Goal: Transaction & Acquisition: Purchase product/service

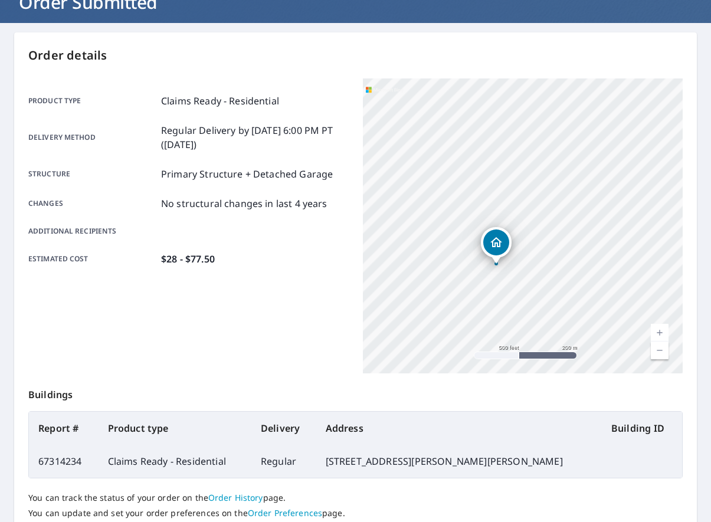
scroll to position [180, 0]
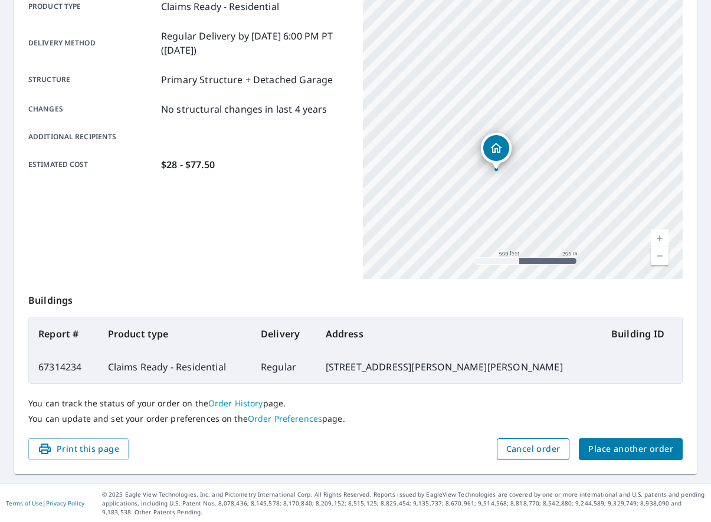
click at [533, 446] on span "Cancel order" at bounding box center [533, 449] width 54 height 15
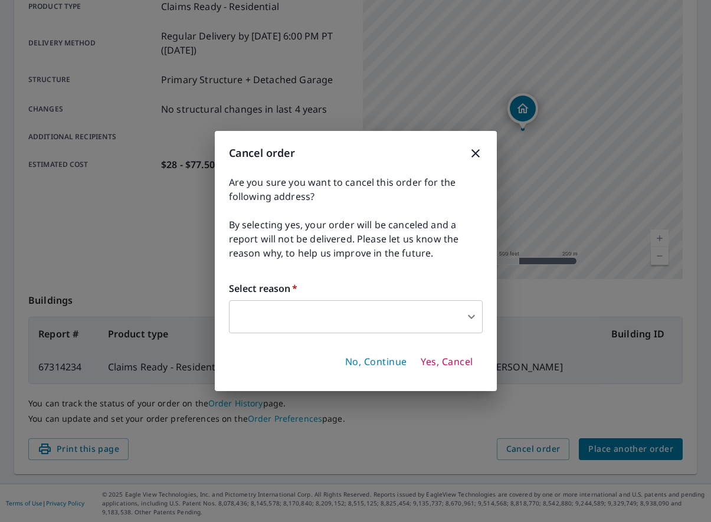
click at [394, 326] on body "YM YM Dashboard Order History Order YM Order Submitted Order details Product ty…" at bounding box center [355, 261] width 711 height 522
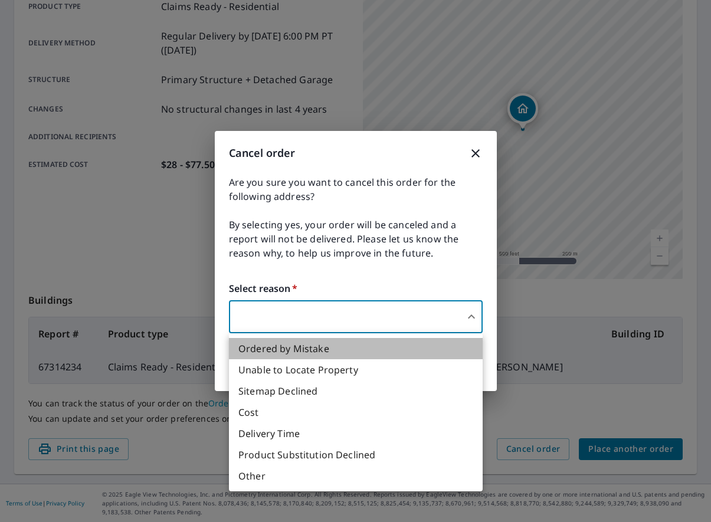
click at [316, 347] on li "Ordered by Mistake" at bounding box center [356, 348] width 254 height 21
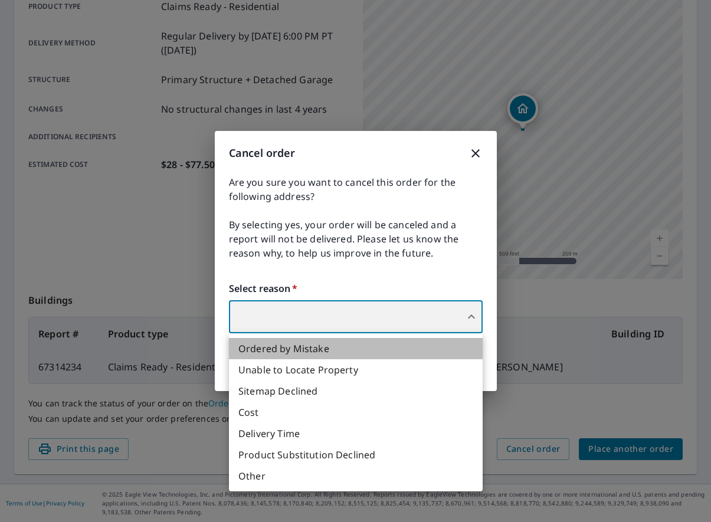
type input "30"
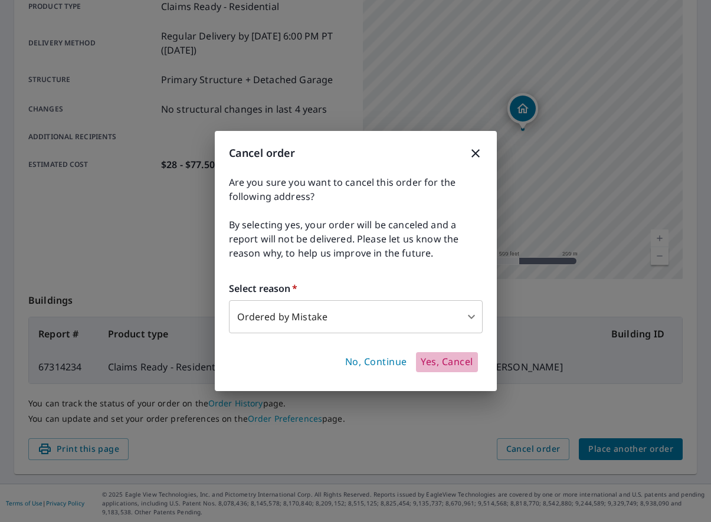
click at [457, 364] on span "Yes, Cancel" at bounding box center [447, 362] width 52 height 13
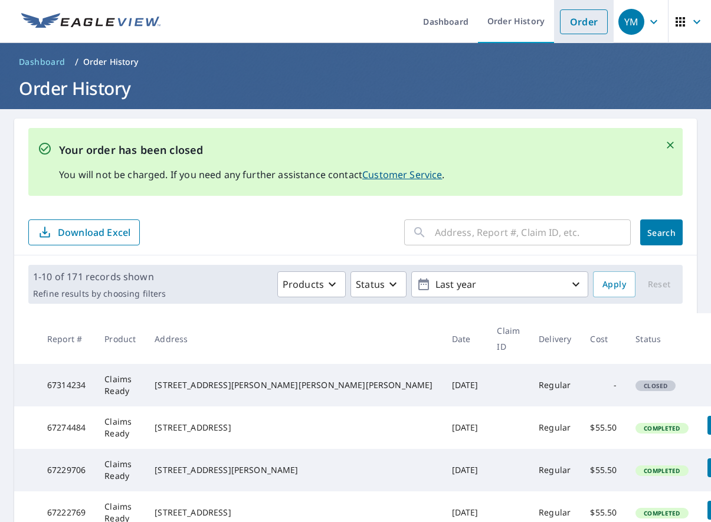
click at [587, 29] on link "Order" at bounding box center [584, 21] width 48 height 25
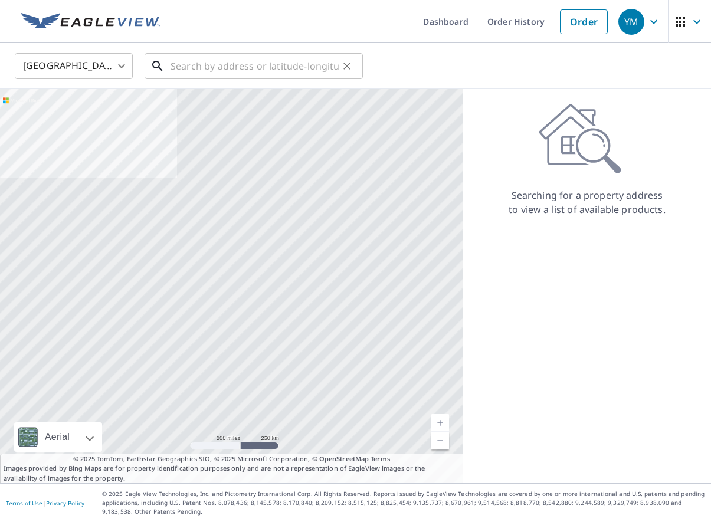
click at [276, 65] on input "text" at bounding box center [254, 66] width 168 height 33
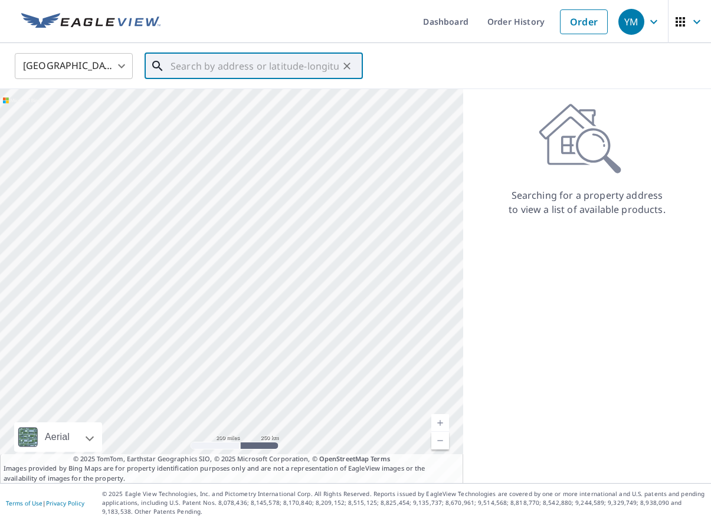
paste input "[STREET_ADDRESS][PERSON_NAME]"
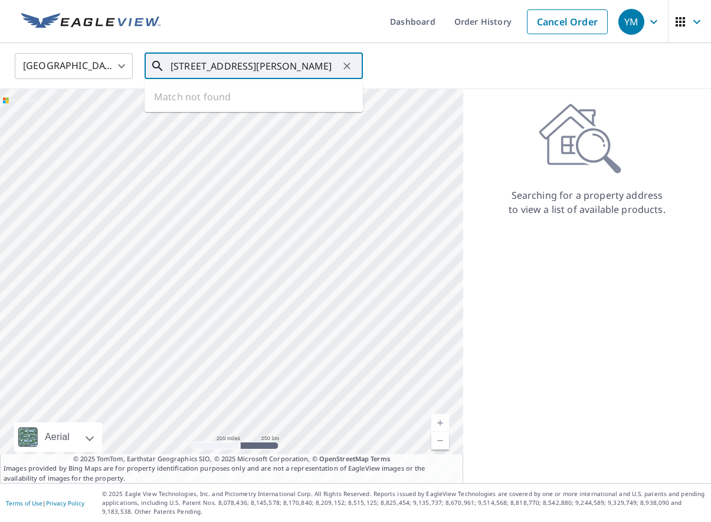
type input "[STREET_ADDRESS][PERSON_NAME]"
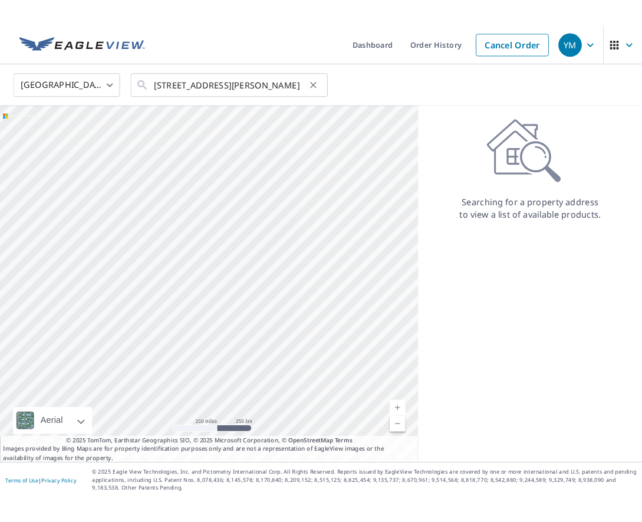
scroll to position [0, 0]
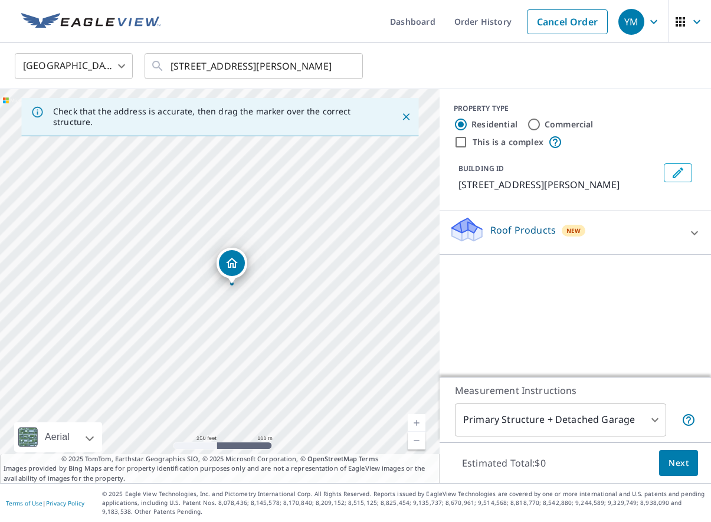
click at [491, 241] on div "Roof Products New" at bounding box center [564, 233] width 231 height 34
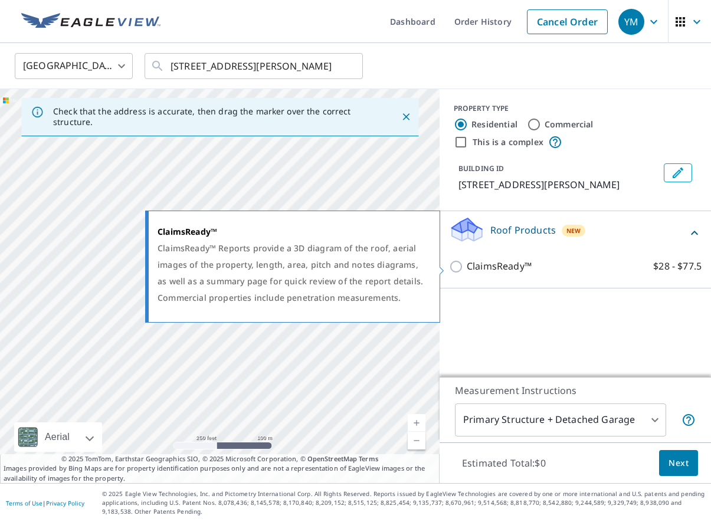
click at [483, 268] on p "ClaimsReady™" at bounding box center [499, 266] width 65 height 15
click at [467, 268] on input "ClaimsReady™ $28 - $77.5" at bounding box center [458, 267] width 18 height 14
checkbox input "true"
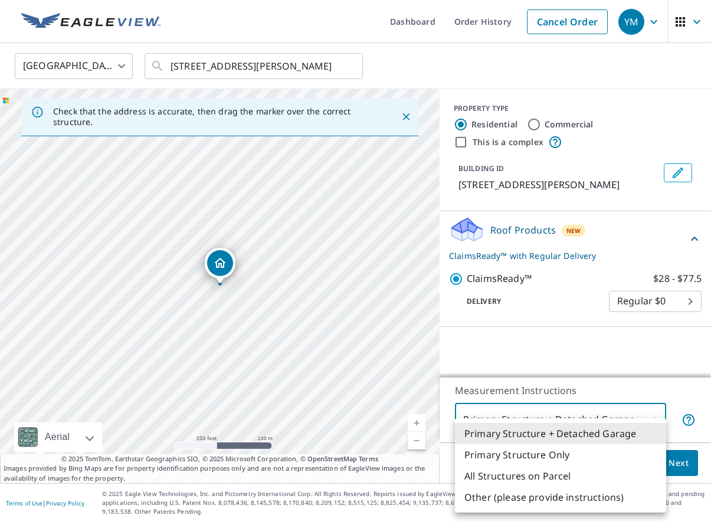
click at [580, 431] on body "YM YM Dashboard Order History Cancel Order YM [GEOGRAPHIC_DATA] US ​ [STREET_AD…" at bounding box center [355, 261] width 711 height 522
click at [682, 467] on div at bounding box center [355, 261] width 711 height 522
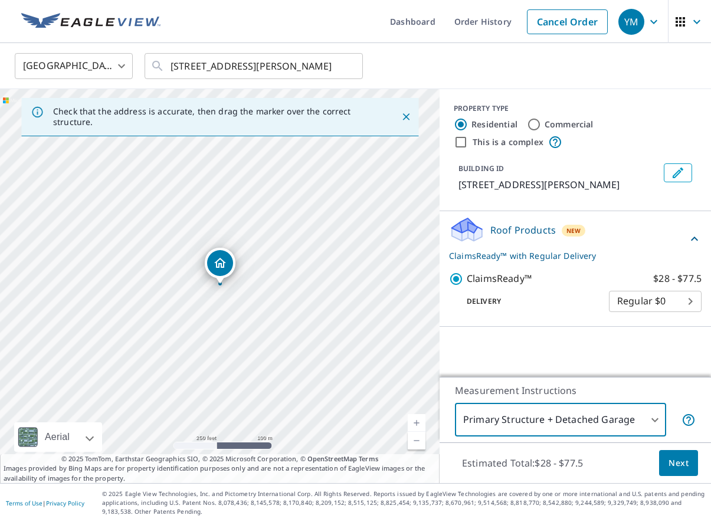
click at [682, 467] on span "Next" at bounding box center [678, 463] width 20 height 15
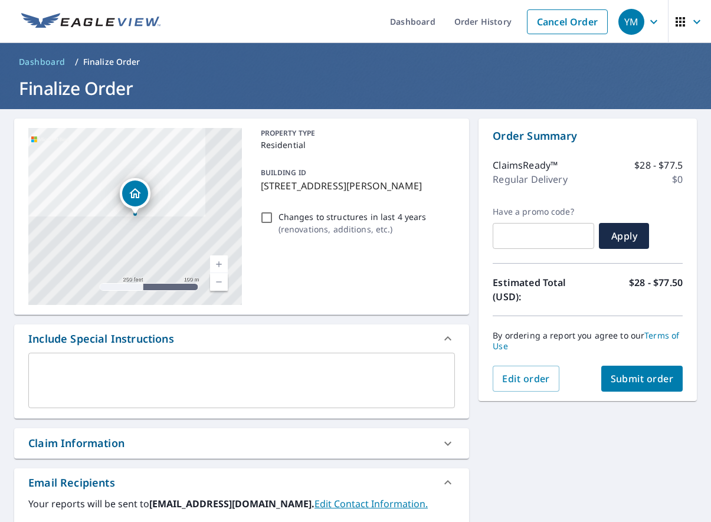
click at [654, 381] on span "Submit order" at bounding box center [641, 378] width 63 height 13
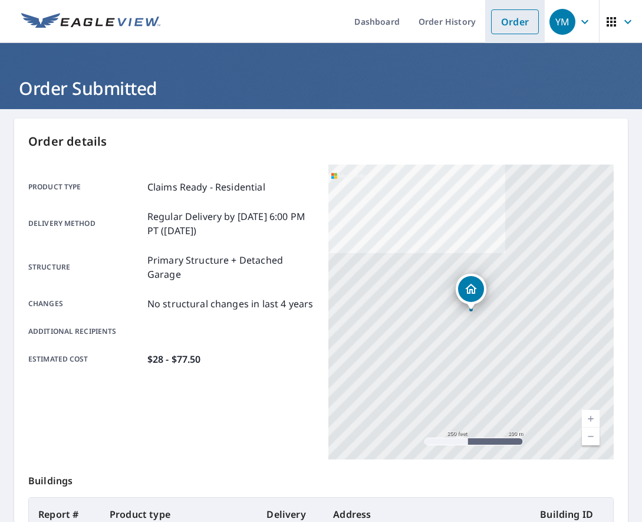
click at [502, 35] on li "Order" at bounding box center [515, 21] width 60 height 43
click at [510, 27] on link "Order" at bounding box center [515, 21] width 48 height 25
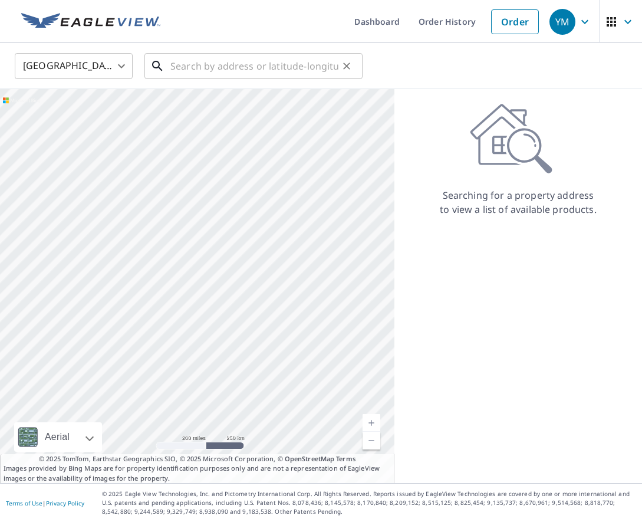
click at [284, 67] on input "text" at bounding box center [254, 66] width 168 height 33
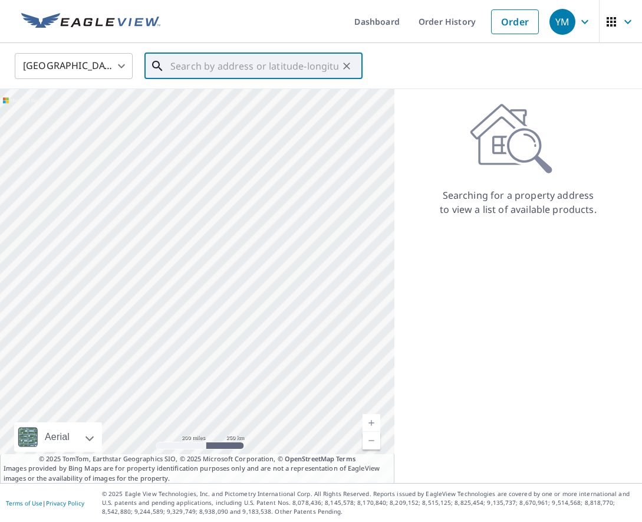
paste input "[STREET_ADDRESS]"
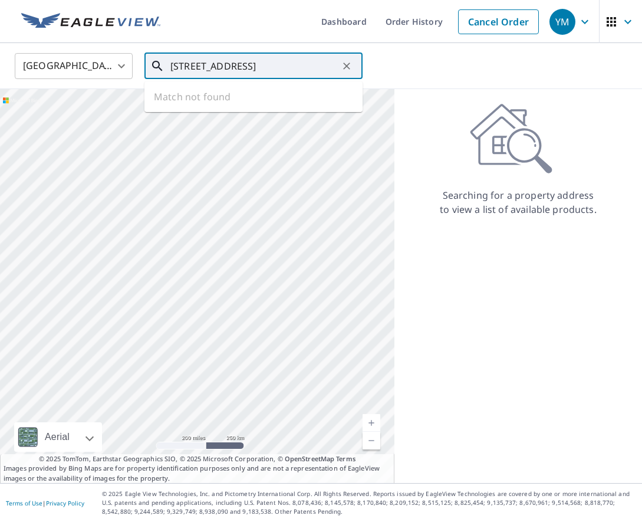
scroll to position [0, 31]
type input "[STREET_ADDRESS]"
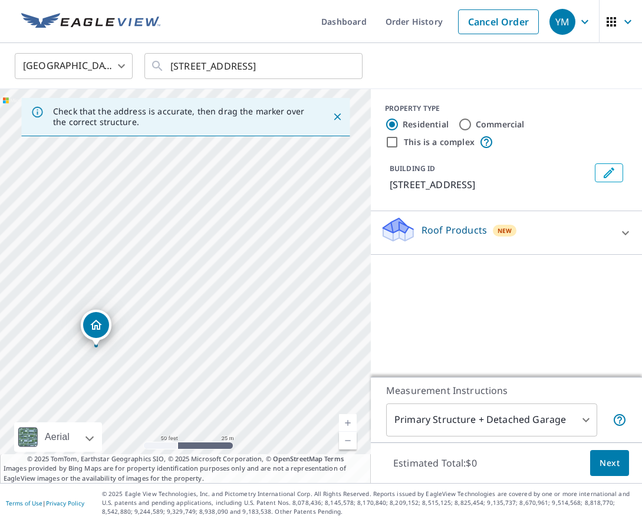
click at [459, 249] on div "Roof Products New" at bounding box center [495, 233] width 231 height 34
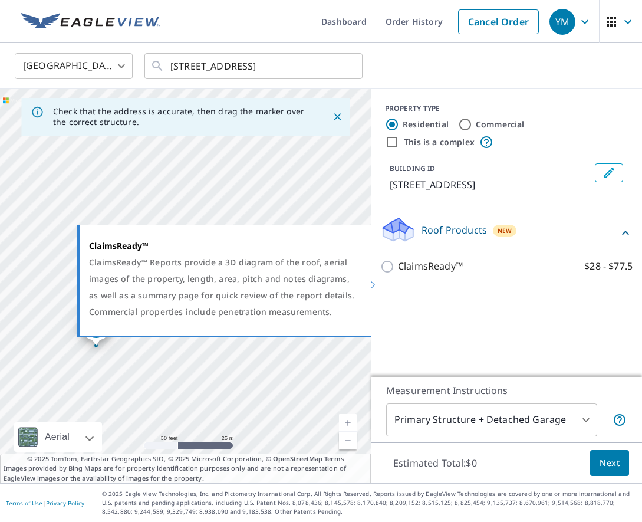
click at [399, 274] on p "ClaimsReady™" at bounding box center [430, 266] width 65 height 15
click at [398, 274] on input "ClaimsReady™ $28 - $77.5" at bounding box center [389, 267] width 18 height 14
checkbox input "true"
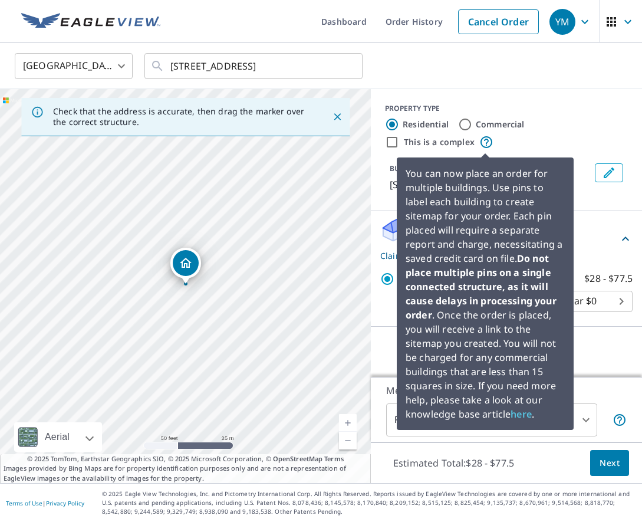
click at [490, 145] on icon at bounding box center [487, 142] width 12 height 12
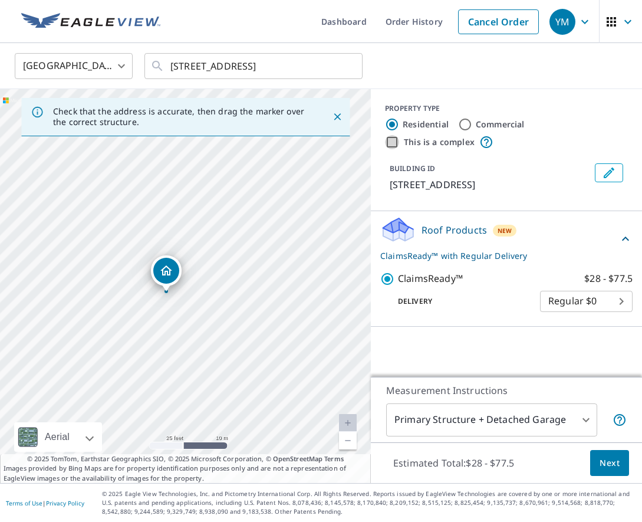
click at [395, 146] on input "This is a complex" at bounding box center [392, 142] width 14 height 14
checkbox input "true"
radio input "false"
radio input "true"
type input "4"
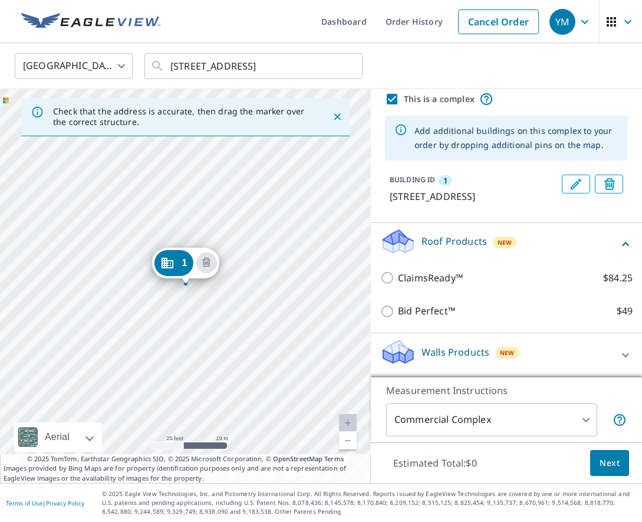
scroll to position [58, 0]
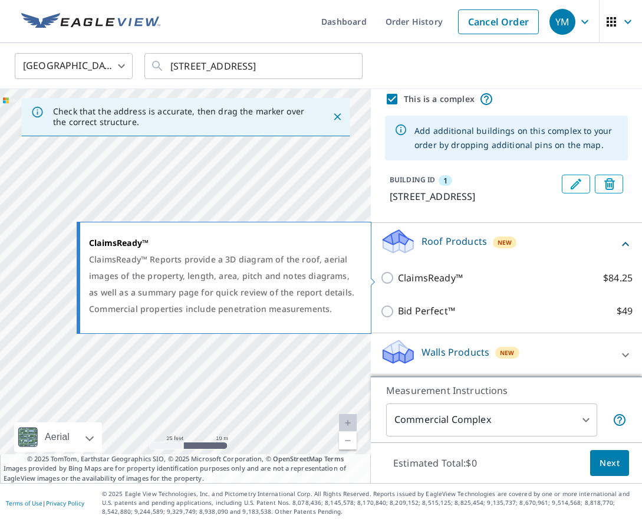
click at [492, 275] on label "ClaimsReady™ $84.25" at bounding box center [515, 278] width 235 height 15
click at [398, 275] on input "ClaimsReady™ $84.25" at bounding box center [389, 278] width 18 height 14
checkbox input "true"
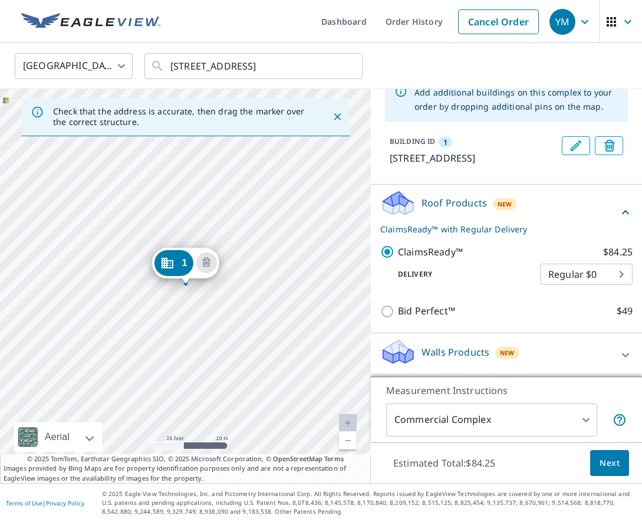
scroll to position [97, 0]
click at [603, 471] on button "Next" at bounding box center [609, 463] width 39 height 27
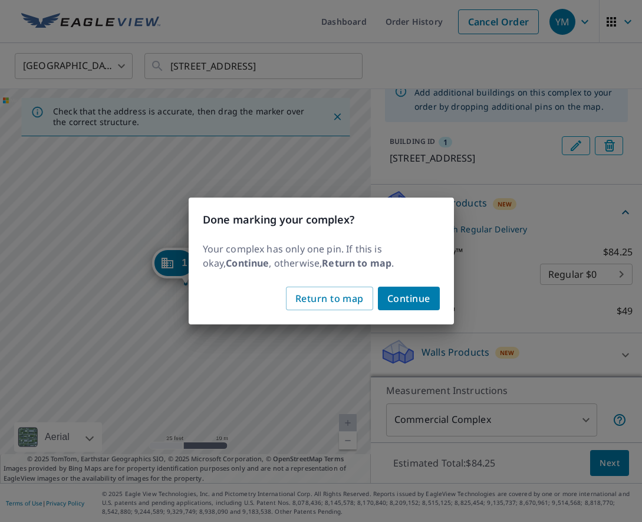
click at [409, 301] on span "Continue" at bounding box center [409, 298] width 43 height 17
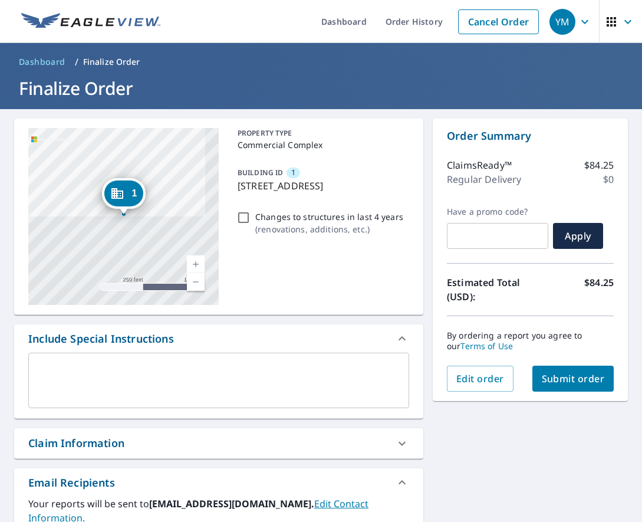
click at [583, 386] on button "Submit order" at bounding box center [574, 379] width 82 height 26
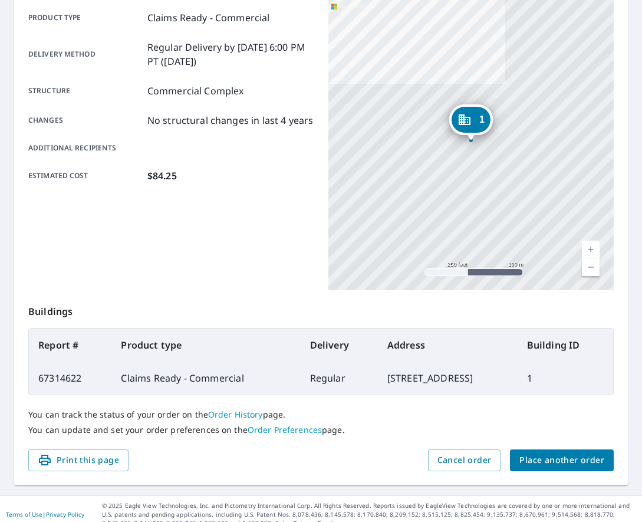
scroll to position [173, 0]
